Goal: Information Seeking & Learning: Learn about a topic

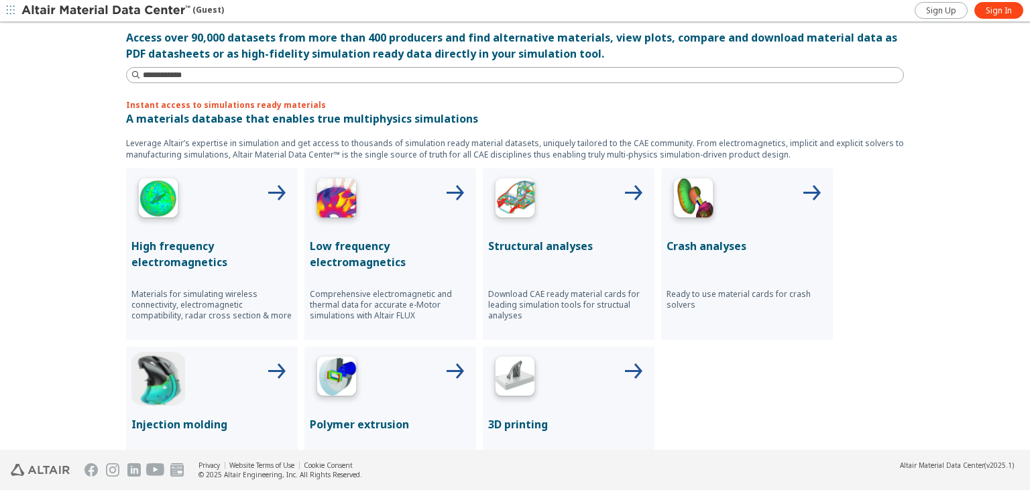
scroll to position [450, 0]
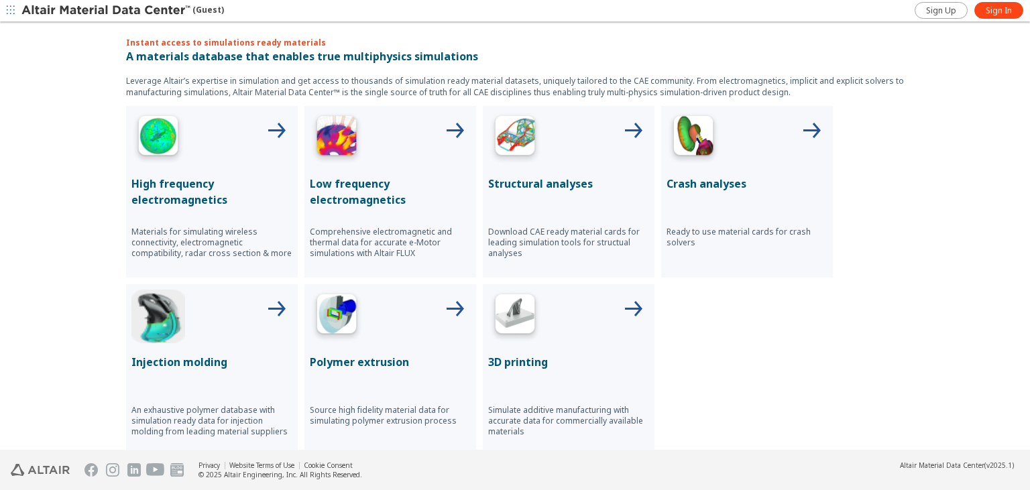
click at [575, 165] on div "Structural analyses Download CAE ready material cards for leading simulation to…" at bounding box center [569, 192] width 172 height 172
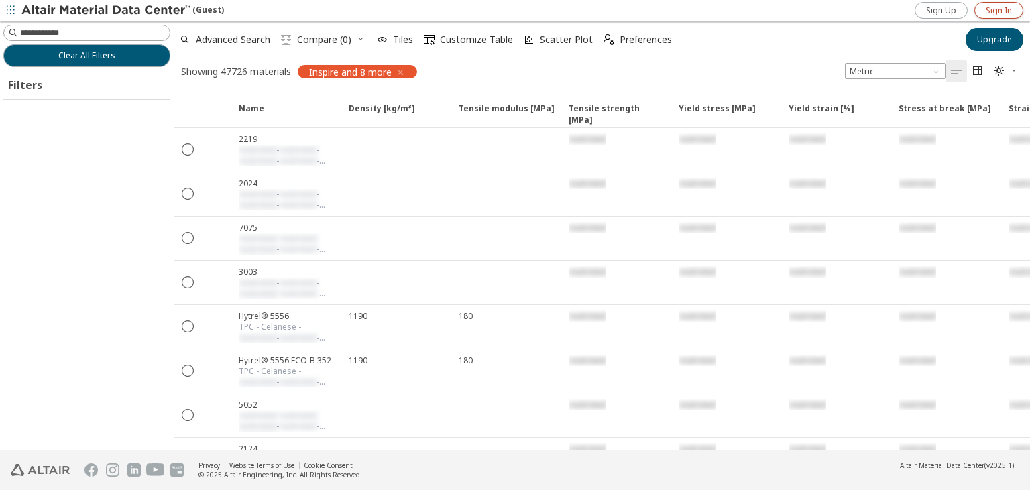
click at [989, 9] on span "Sign In" at bounding box center [998, 10] width 26 height 11
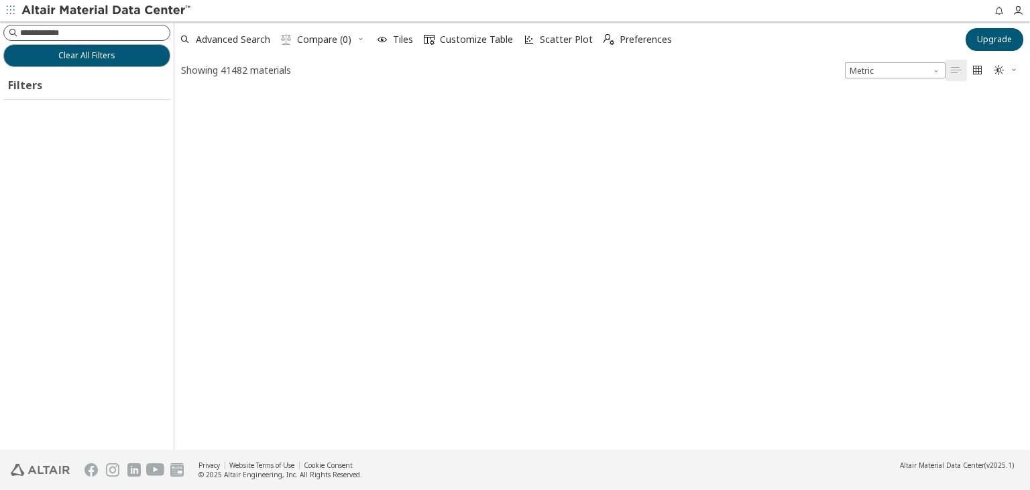
click at [119, 32] on input at bounding box center [94, 32] width 149 height 13
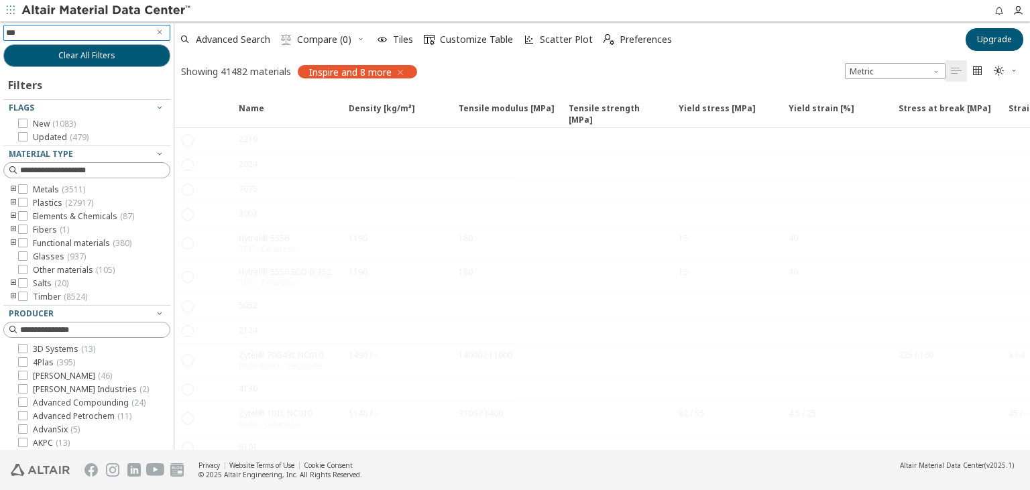
type input "****"
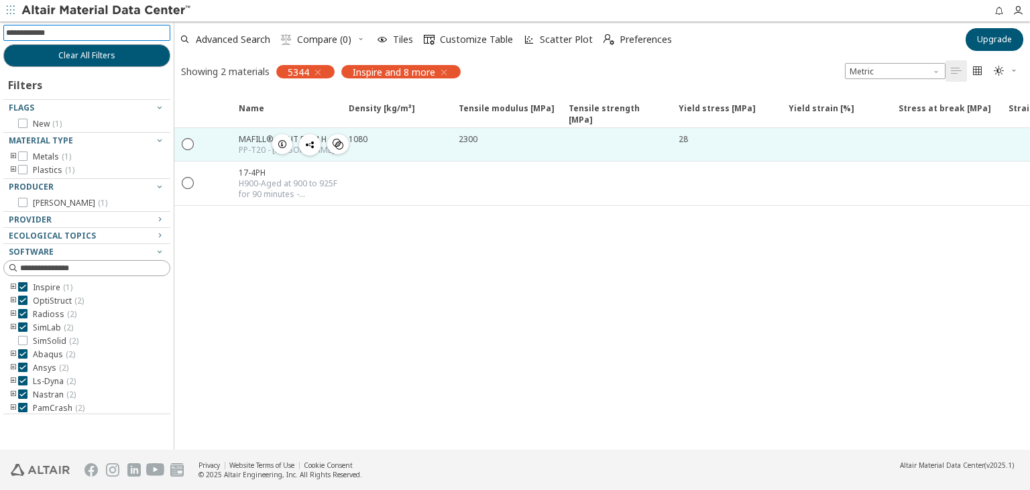
click at [232, 154] on div "MAFILL® CR HT 5344 H PP-T20 - Ravago " at bounding box center [286, 144] width 110 height 33
click at [341, 137] on div "28" at bounding box center [290, 144] width 102 height 22
click at [219, 139] on div at bounding box center [215, 144] width 29 height 33
click at [192, 140] on icon "" at bounding box center [188, 143] width 12 height 12
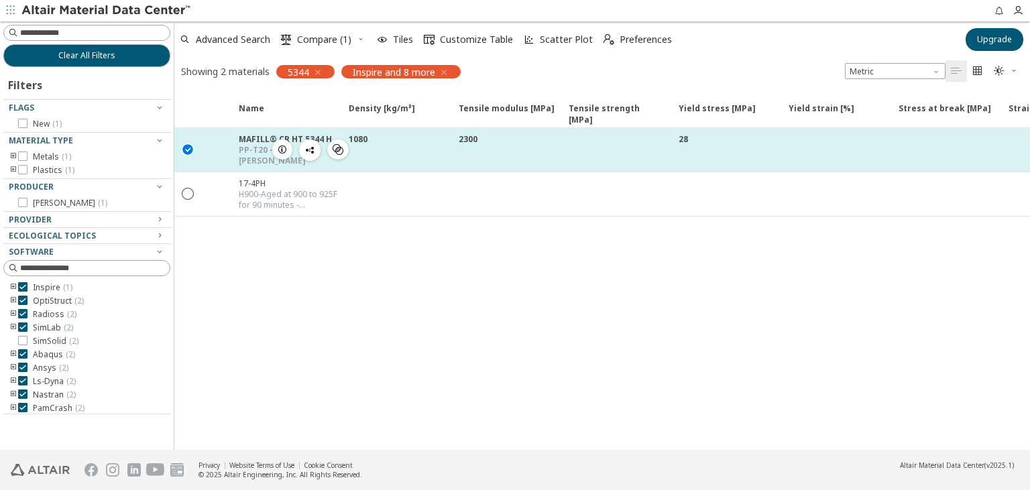
click at [248, 138] on div "MAFILL® CR HT 5344 H" at bounding box center [290, 138] width 102 height 11
click at [224, 153] on div at bounding box center [215, 150] width 29 height 44
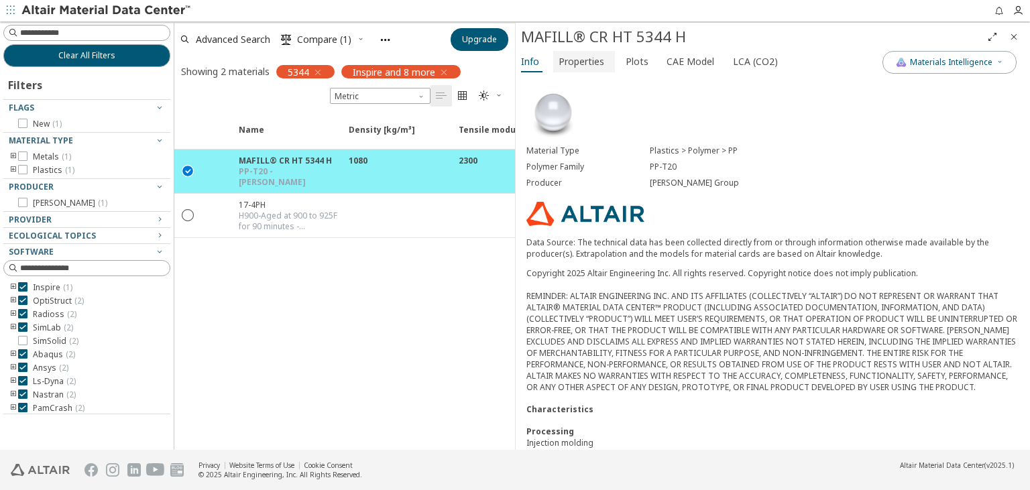
click at [570, 61] on span "Properties" at bounding box center [581, 61] width 46 height 21
